Goal: Find specific page/section: Find specific page/section

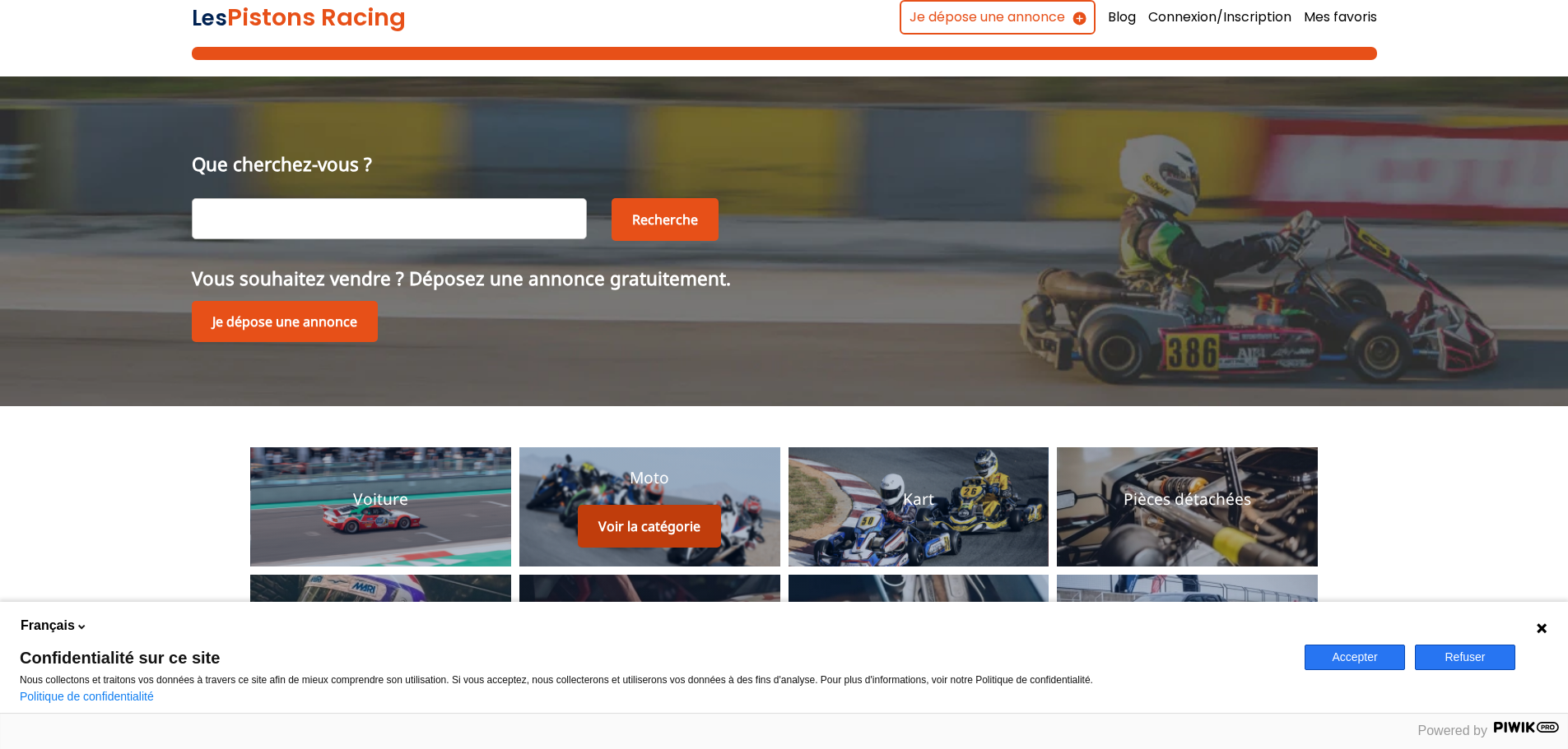
click at [684, 522] on button "Voir la catégorie" at bounding box center [648, 526] width 143 height 43
